Goal: Task Accomplishment & Management: Manage account settings

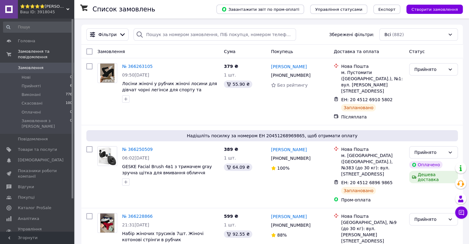
click at [59, 11] on div "Ваш ID: 3918045" at bounding box center [47, 12] width 54 height 6
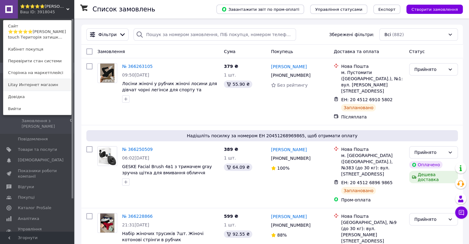
click at [38, 81] on link "Litay Интернет магазин" at bounding box center [37, 85] width 68 height 12
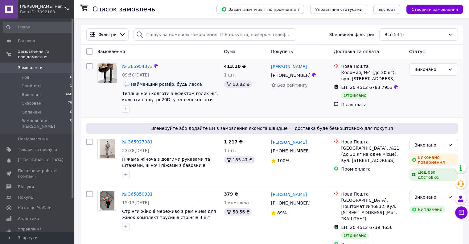
drag, startPoint x: 139, startPoint y: 95, endPoint x: 97, endPoint y: 102, distance: 42.5
click at [97, 102] on div at bounding box center [107, 88] width 25 height 54
